Goal: Task Accomplishment & Management: Complete application form

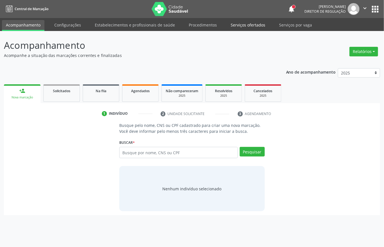
click at [254, 25] on link "Serviços ofertados" at bounding box center [248, 25] width 42 height 10
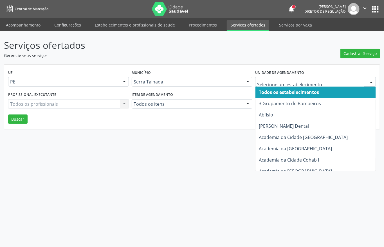
click at [273, 60] on div "Serviços ofertados Gerencie seus serviços Cadastrar Serviço UF PE PE Nenhum res…" at bounding box center [192, 83] width 376 height 91
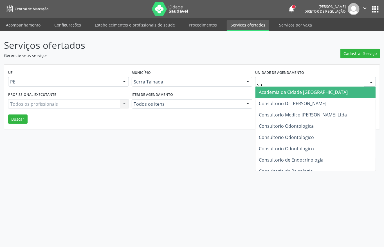
type input "sus"
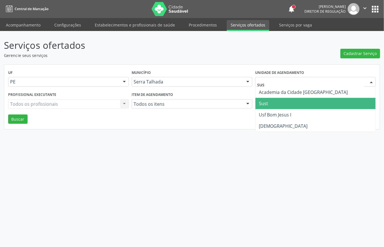
click at [267, 102] on span "Sust" at bounding box center [263, 103] width 9 height 6
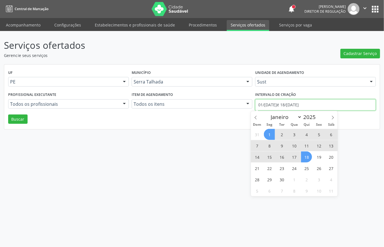
click at [267, 102] on input "01/[DATE]é 18/[DATE]" at bounding box center [315, 104] width 121 height 11
click at [255, 115] on icon at bounding box center [256, 117] width 4 height 4
select select "7"
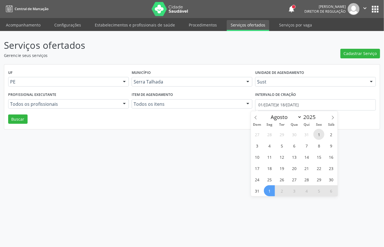
click at [317, 132] on span "1" at bounding box center [319, 134] width 11 height 11
type input "01/[DATE]"
click at [334, 120] on span at bounding box center [333, 116] width 10 height 10
select select "8"
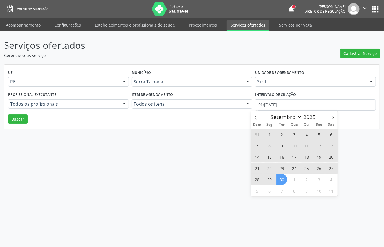
click at [278, 181] on span "30" at bounding box center [281, 179] width 11 height 11
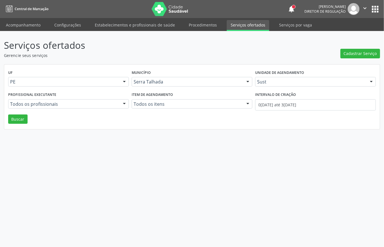
click at [28, 124] on div "UF PE PE Nenhum resultado encontrado para: " " Não há nenhuma opção para ser ex…" at bounding box center [192, 96] width 376 height 65
click at [27, 122] on button "Buscar" at bounding box center [17, 119] width 19 height 10
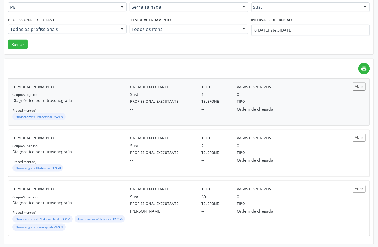
scroll to position [77, 0]
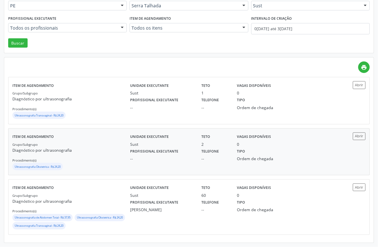
click at [89, 155] on div "Grupo/Subgrupo Diagnóstico por ultrasonografia Procedimento(s) Ultrassonografia…" at bounding box center [71, 156] width 118 height 30
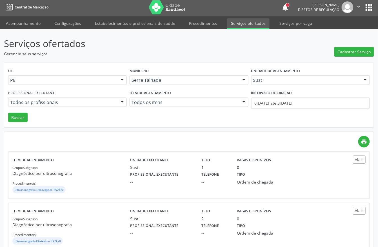
scroll to position [0, 0]
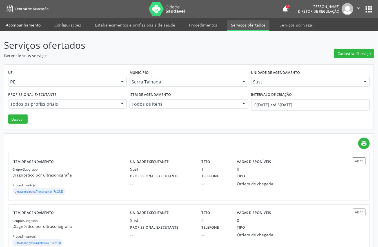
click at [26, 25] on link "Acompanhamento" at bounding box center [23, 25] width 42 height 10
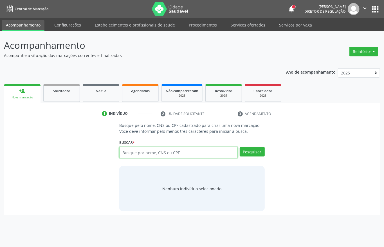
click at [152, 150] on input "text" at bounding box center [178, 152] width 118 height 11
type input "11414387474"
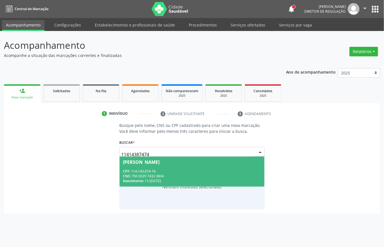
click at [162, 172] on div "CPF: 114.143.874-74" at bounding box center [192, 171] width 138 height 5
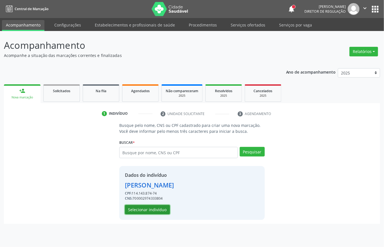
click at [160, 206] on button "Selecionar indivíduo" at bounding box center [147, 210] width 45 height 10
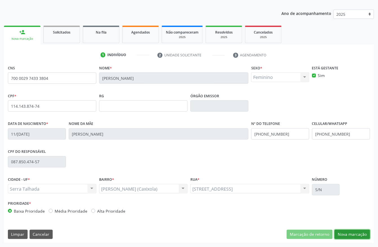
click at [351, 236] on button "Nova marcação" at bounding box center [351, 234] width 35 height 10
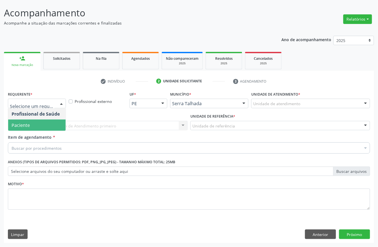
click at [36, 122] on span "Paciente" at bounding box center [36, 124] width 57 height 11
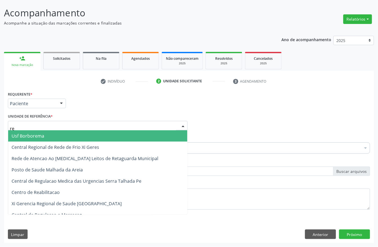
type input "rea"
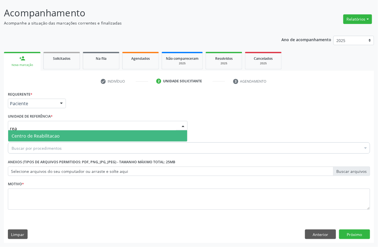
click at [25, 134] on span "Centro de Reabilitacao" at bounding box center [36, 136] width 48 height 6
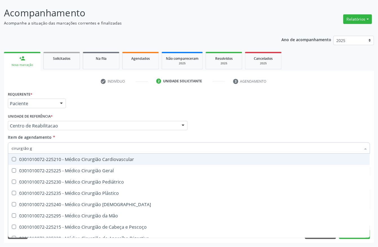
type input "cirurgião ge"
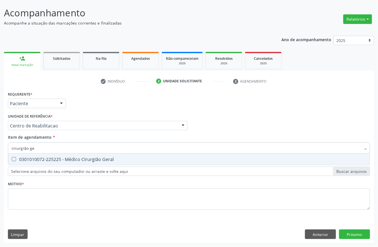
click at [60, 152] on input "cirurgião ge" at bounding box center [186, 147] width 349 height 11
click at [59, 157] on div "0301010072-225225 - Médico Cirurgião Geral" at bounding box center [189, 159] width 355 height 5
checkbox Geral "true"
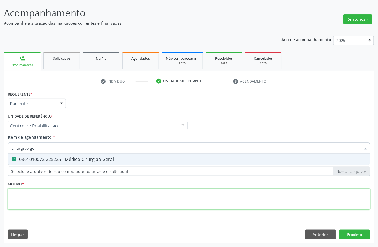
click at [44, 194] on div "Requerente * Paciente Profissional de Saúde Paciente Nenhum resultado encontrad…" at bounding box center [189, 153] width 362 height 127
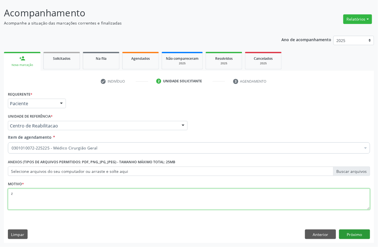
type textarea "z"
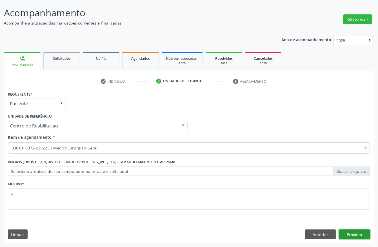
click at [367, 237] on button "Próximo" at bounding box center [354, 234] width 31 height 10
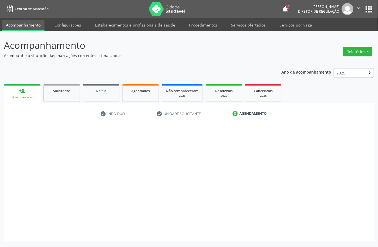
scroll to position [0, 0]
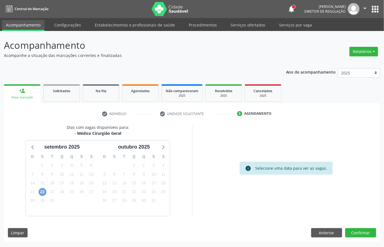
click at [41, 192] on span "22" at bounding box center [43, 192] width 8 height 8
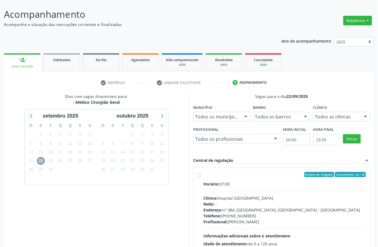
scroll to position [75, 0]
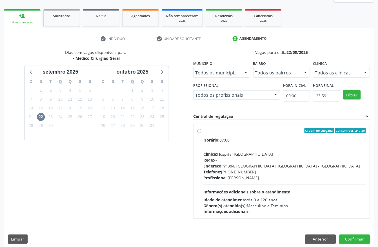
click at [232, 154] on div "Clínica: Hospital [GEOGRAPHIC_DATA]" at bounding box center [284, 154] width 162 height 6
click at [201, 133] on input "Ordem de chegada Consumidos: 24 / 30 Horário: 07:00 Clínica: Hospital [GEOGRAPH…" at bounding box center [199, 130] width 4 height 5
radio input "true"
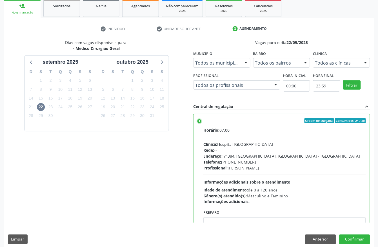
scroll to position [90, 0]
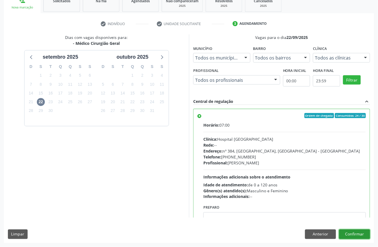
click at [358, 232] on button "Confirmar" at bounding box center [354, 234] width 31 height 10
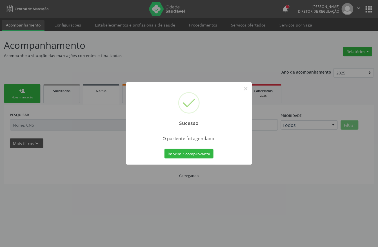
scroll to position [0, 0]
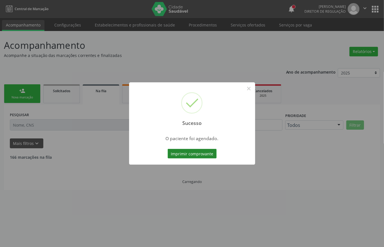
click at [198, 150] on button "Imprimir comprovante" at bounding box center [192, 154] width 49 height 10
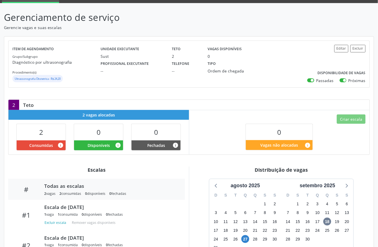
scroll to position [75, 0]
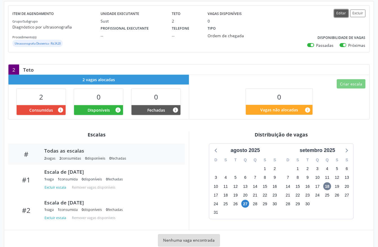
click at [342, 12] on button "Editar" at bounding box center [341, 14] width 14 height 8
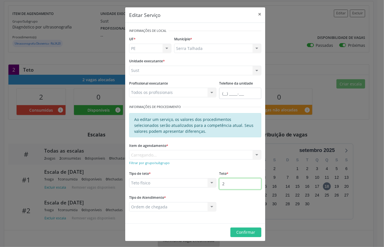
click at [228, 185] on input "2" at bounding box center [240, 183] width 42 height 11
type input "5"
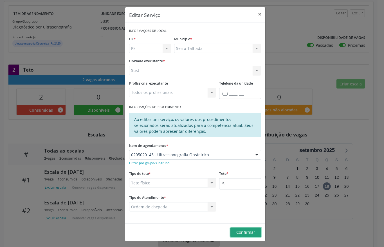
click at [246, 229] on button "Confirmar" at bounding box center [246, 232] width 31 height 10
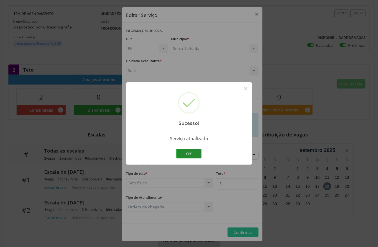
click at [188, 156] on button "OK" at bounding box center [188, 154] width 25 height 10
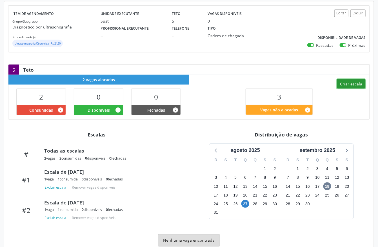
click at [350, 88] on button "Criar escala" at bounding box center [351, 84] width 29 height 10
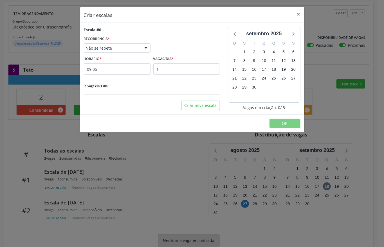
select select "8"
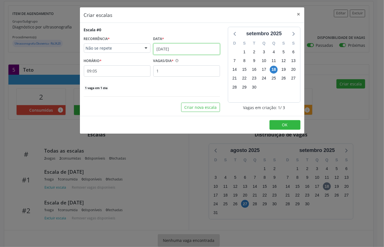
click at [169, 49] on input "18/09/2025" at bounding box center [186, 48] width 67 height 11
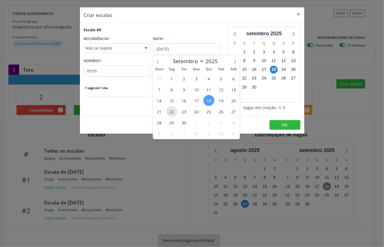
click at [172, 110] on span "22" at bounding box center [171, 111] width 11 height 11
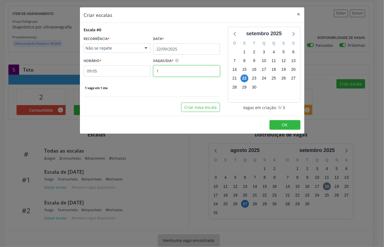
click at [155, 70] on input "1" at bounding box center [186, 70] width 67 height 11
type input "3"
click at [118, 73] on input "09:05" at bounding box center [117, 70] width 67 height 11
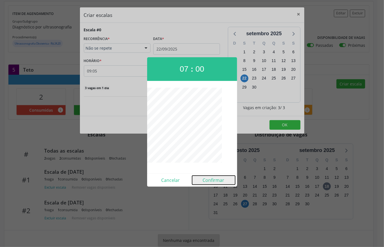
click at [215, 179] on button "Confirmar" at bounding box center [213, 179] width 43 height 9
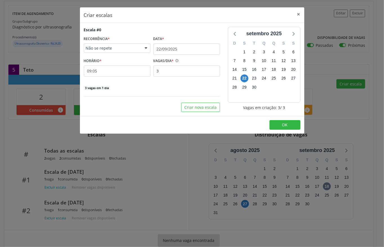
type input "07:00"
click at [286, 125] on span "OK" at bounding box center [285, 124] width 6 height 5
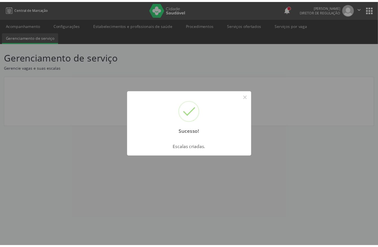
scroll to position [0, 0]
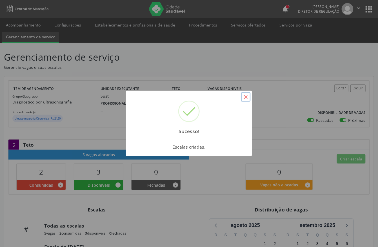
click at [243, 97] on button "×" at bounding box center [246, 97] width 10 height 10
